Goal: Transaction & Acquisition: Purchase product/service

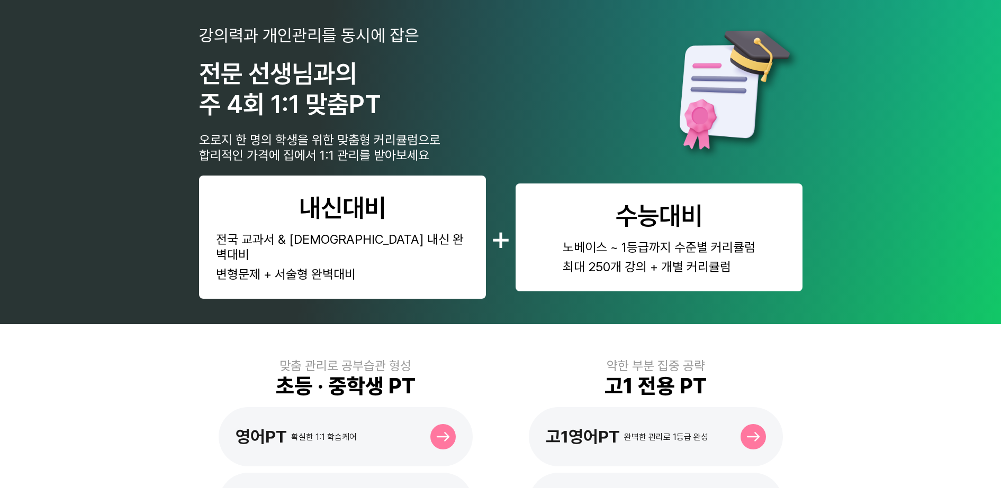
scroll to position [66, 0]
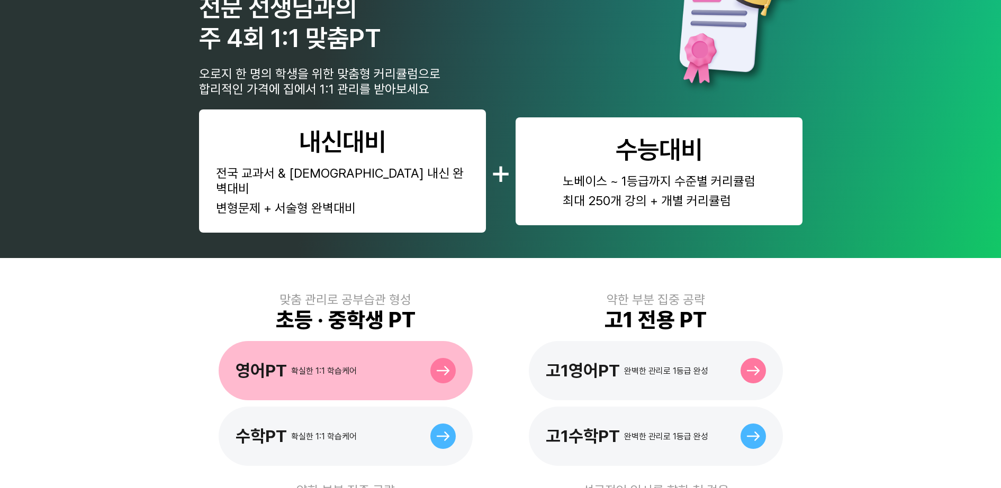
click at [390, 348] on div "영어PT 확실한 1:1 학습케어" at bounding box center [346, 370] width 254 height 59
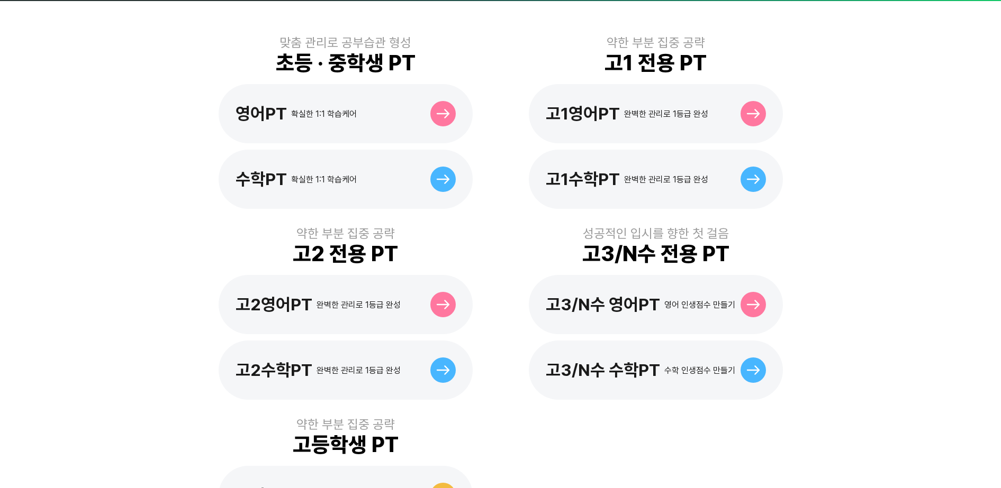
scroll to position [331, 0]
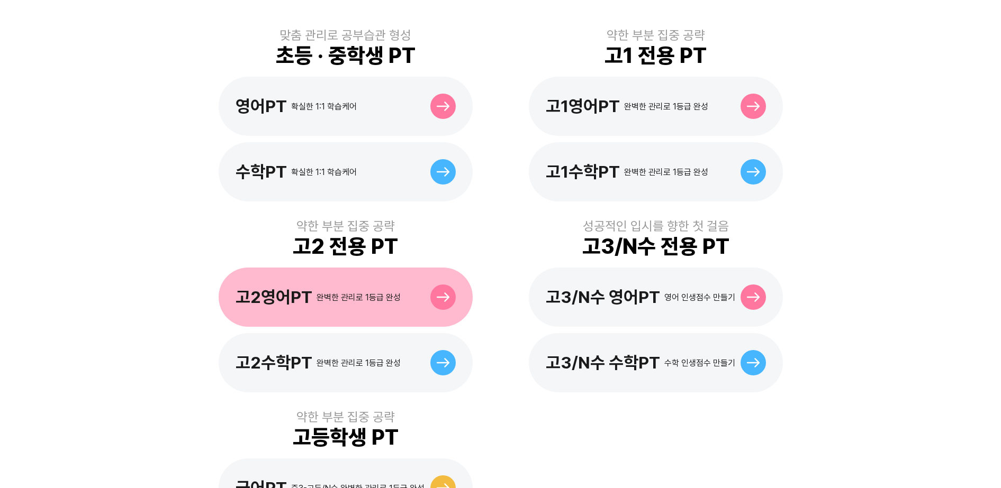
click at [360, 294] on div "고2영어PT 완벽한 관리로 1등급 완성" at bounding box center [346, 297] width 254 height 59
